Goal: Information Seeking & Learning: Learn about a topic

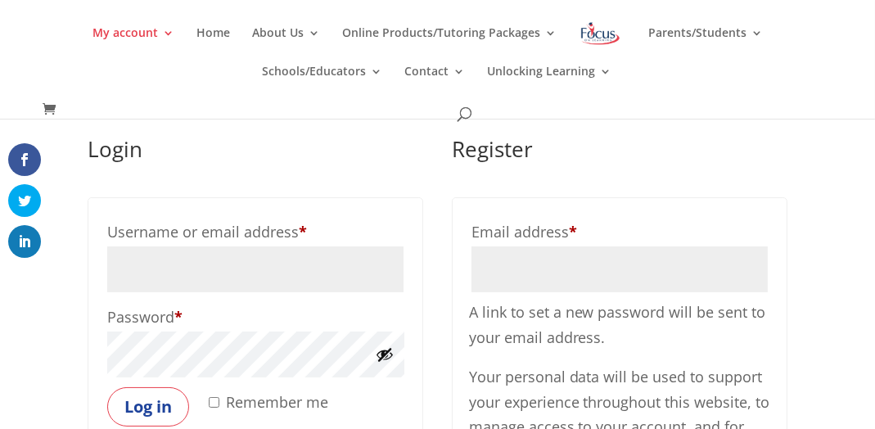
scroll to position [65, 0]
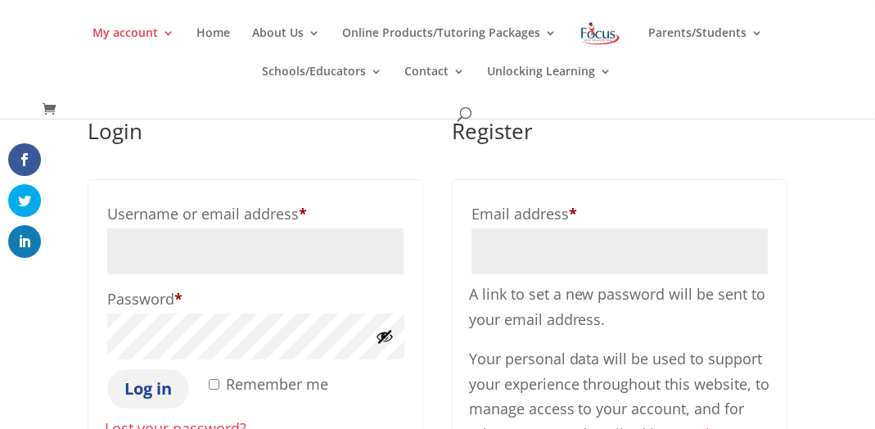
type input "camisha33@gmail.com"
click at [151, 387] on button "Log in" at bounding box center [148, 388] width 82 height 39
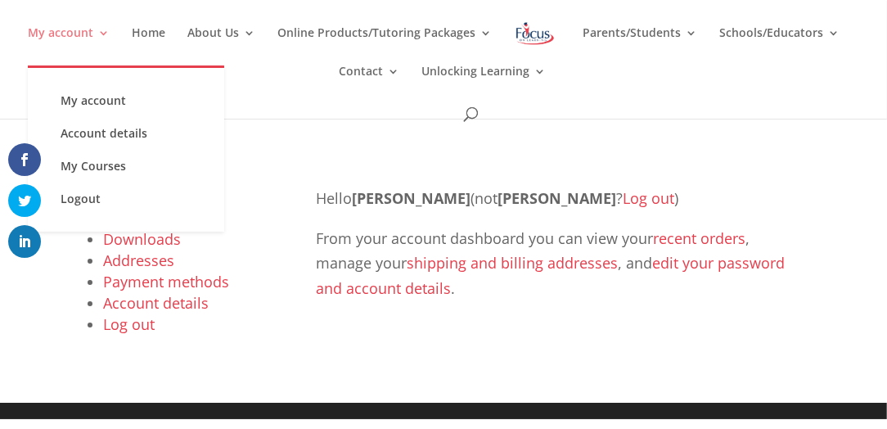
click at [105, 31] on link "My account" at bounding box center [69, 46] width 82 height 38
click at [122, 159] on link "My Courses" at bounding box center [126, 166] width 164 height 33
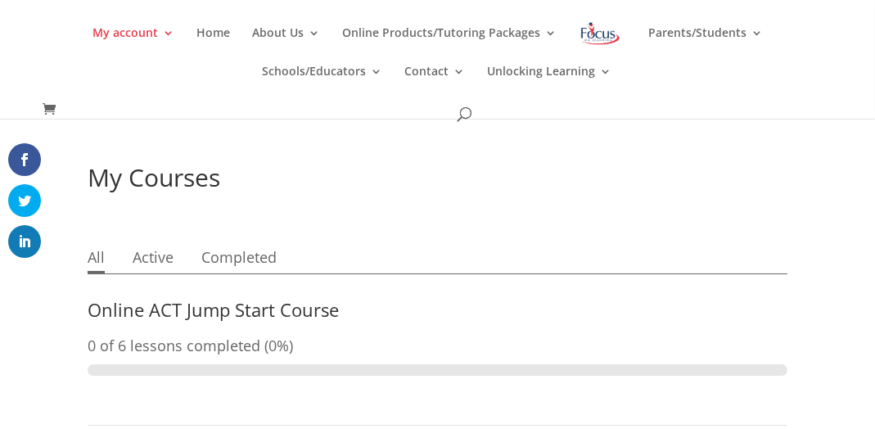
scroll to position [38, 0]
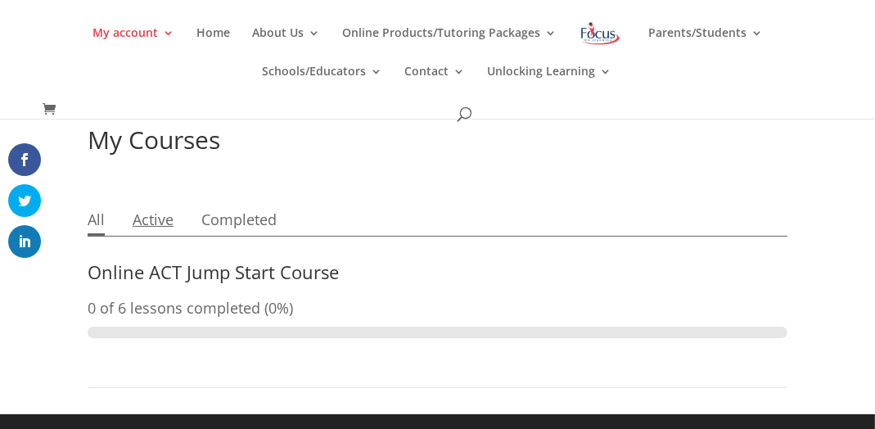
click at [164, 219] on link "Active" at bounding box center [153, 220] width 41 height 29
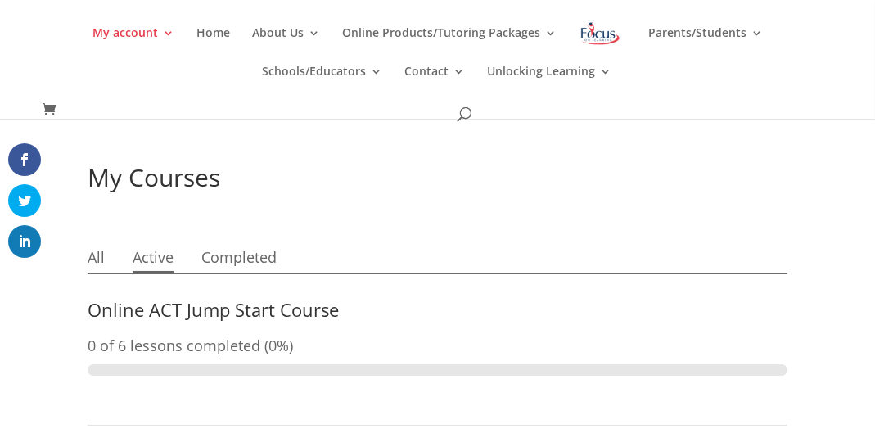
scroll to position [38, 0]
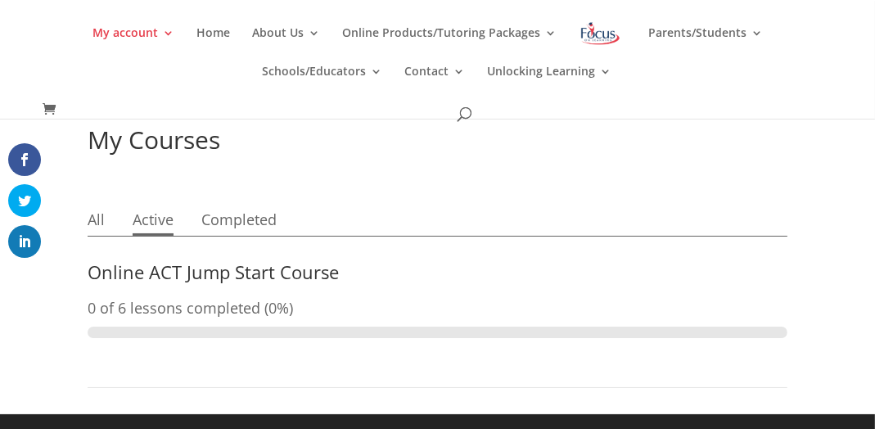
click at [151, 266] on link "Online ACT Jump Start Course" at bounding box center [213, 271] width 251 height 25
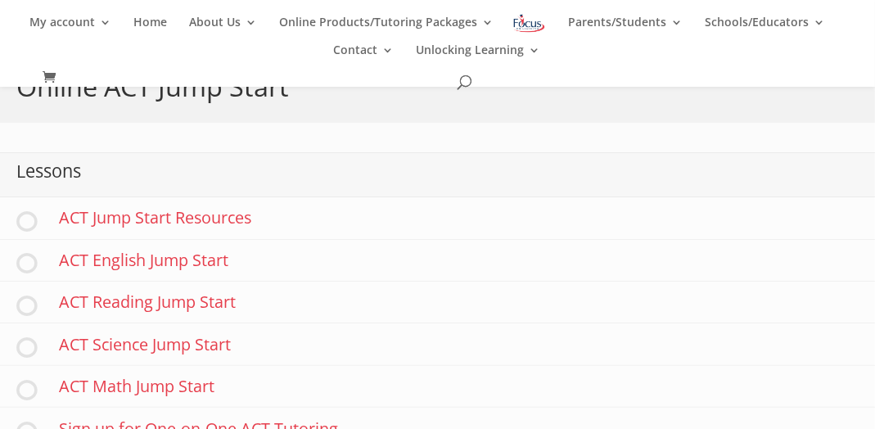
scroll to position [295, 0]
click at [170, 338] on link "ACT Science Jump Start" at bounding box center [437, 343] width 875 height 42
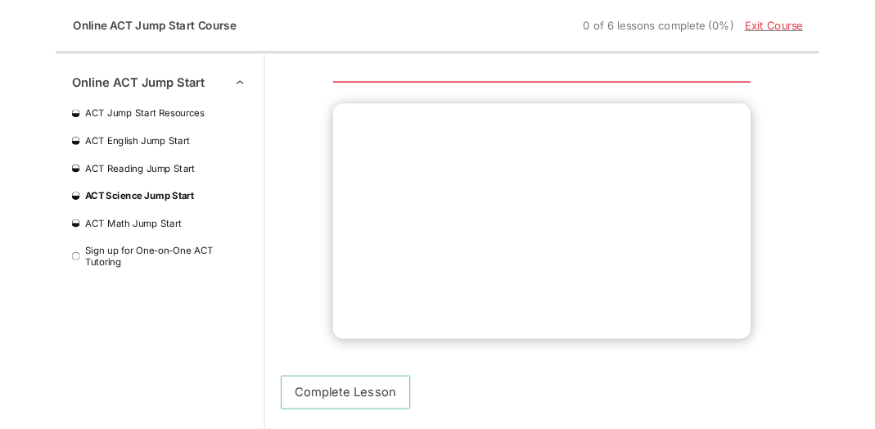
scroll to position [121, 0]
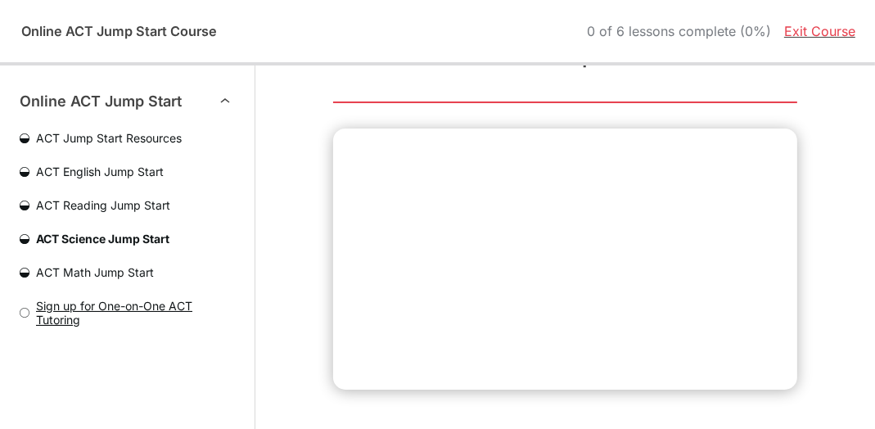
click at [47, 307] on span "Sign up for One-on-One ACT Tutoring" at bounding box center [131, 313] width 205 height 28
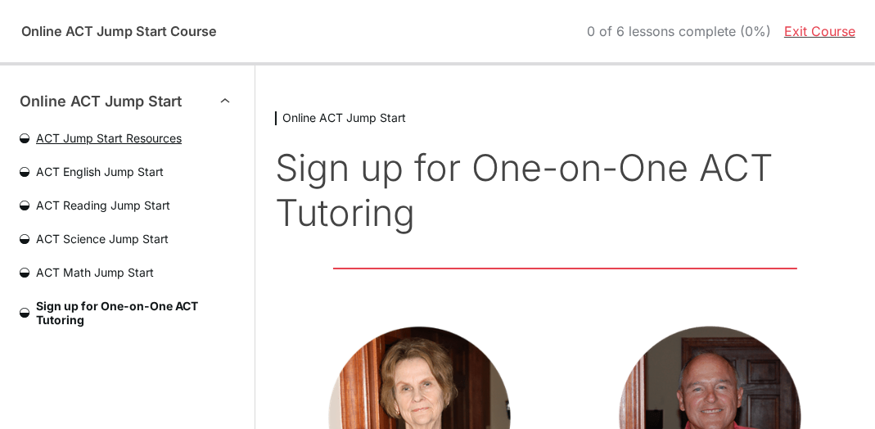
click at [155, 139] on span "ACT Jump Start Resources" at bounding box center [131, 138] width 205 height 14
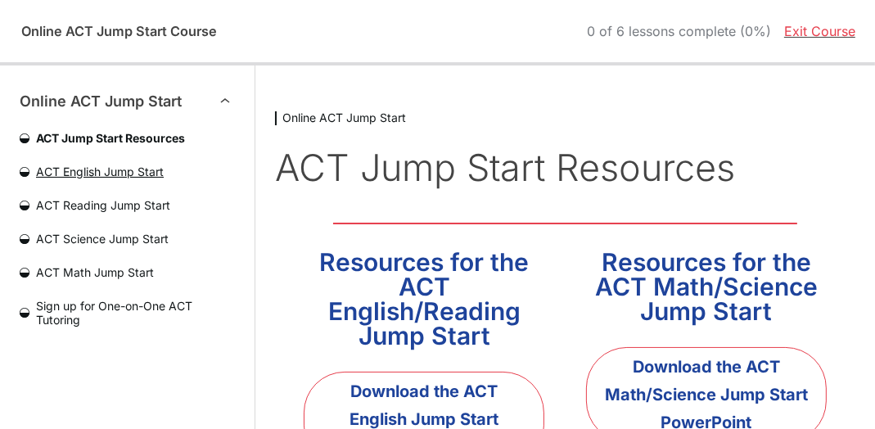
click at [137, 175] on span "ACT English Jump Start" at bounding box center [131, 171] width 205 height 14
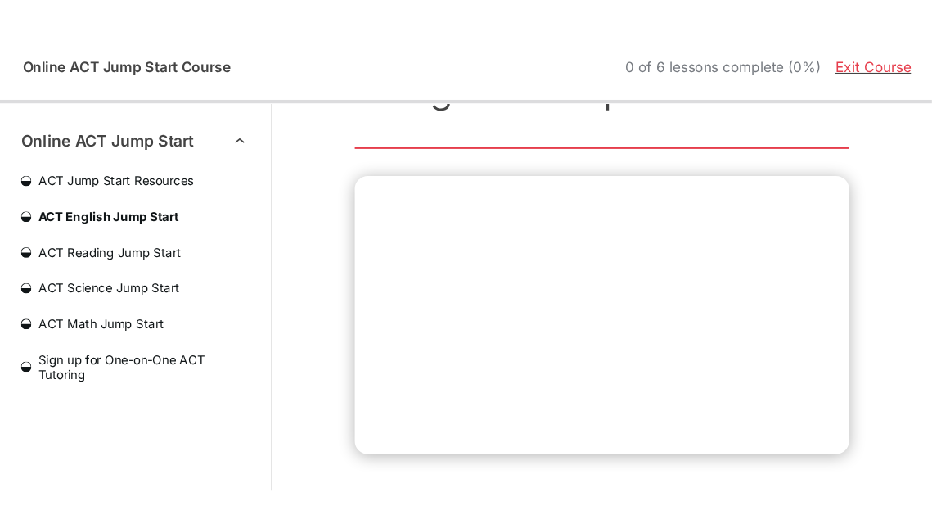
scroll to position [117, 0]
